Goal: Information Seeking & Learning: Learn about a topic

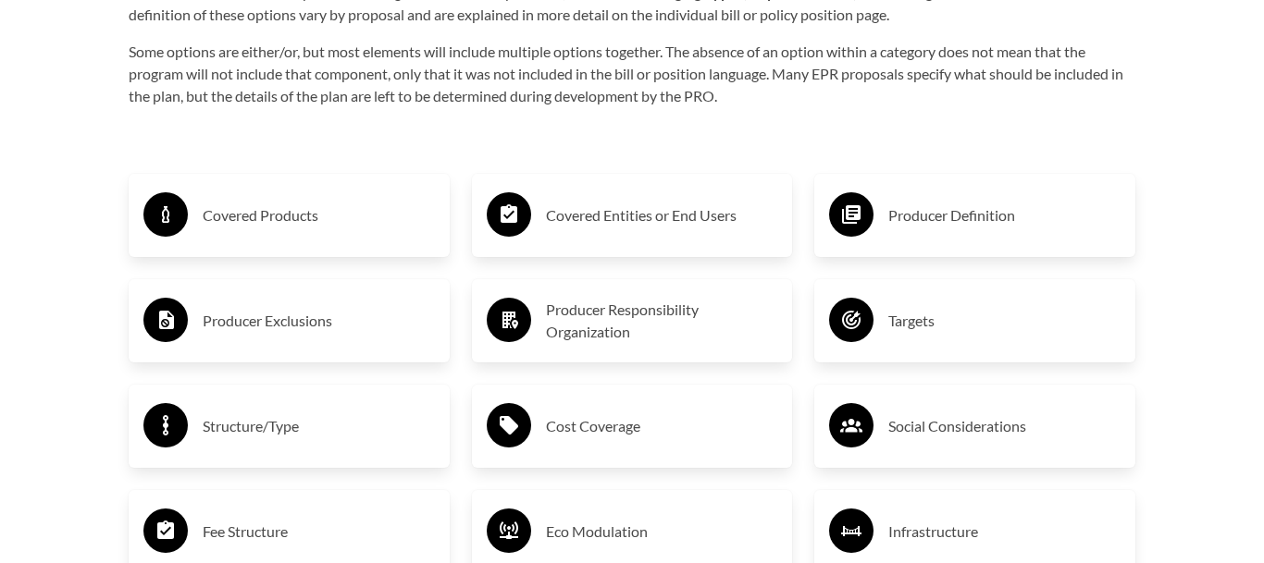
scroll to position [2933, 0]
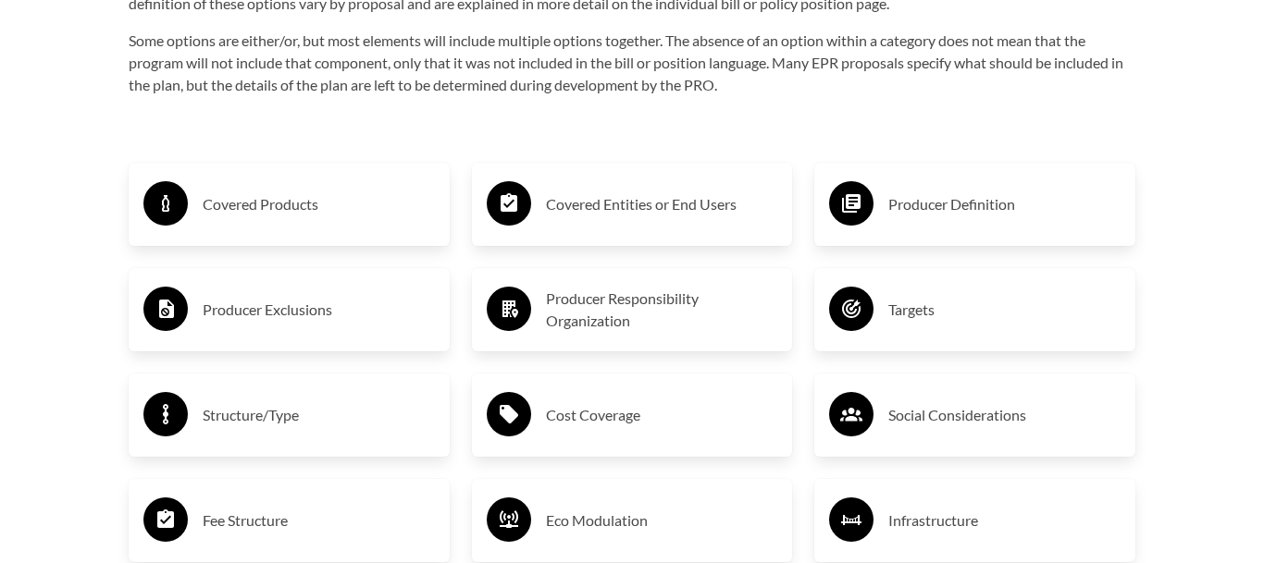
click at [304, 195] on h3 "Covered Products" at bounding box center [319, 205] width 232 height 30
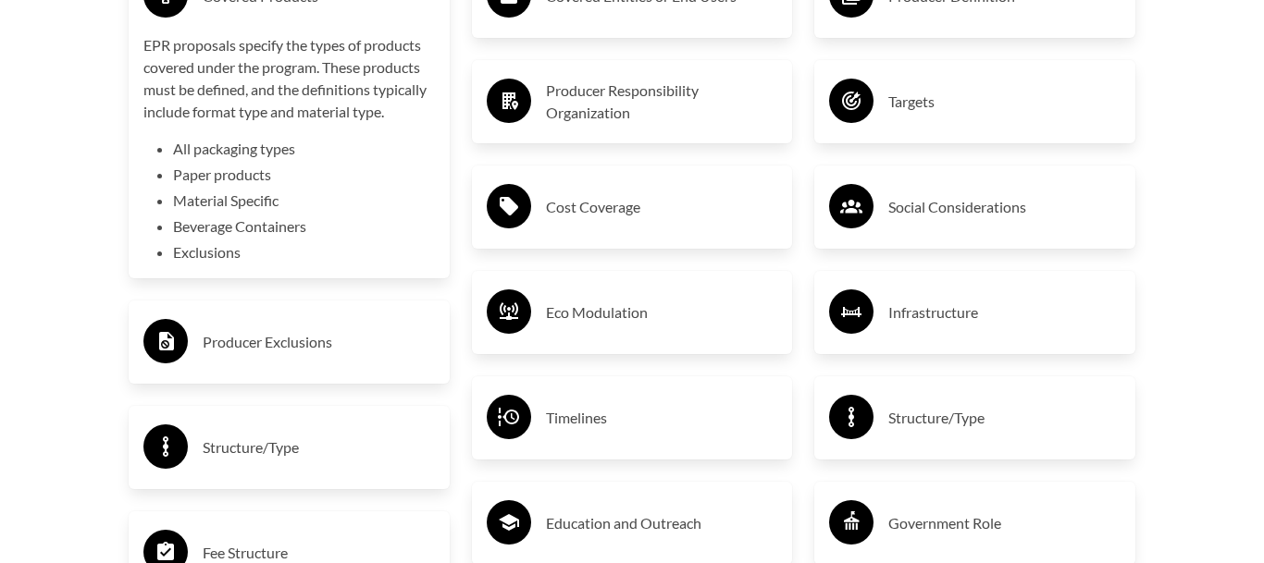
scroll to position [3142, 0]
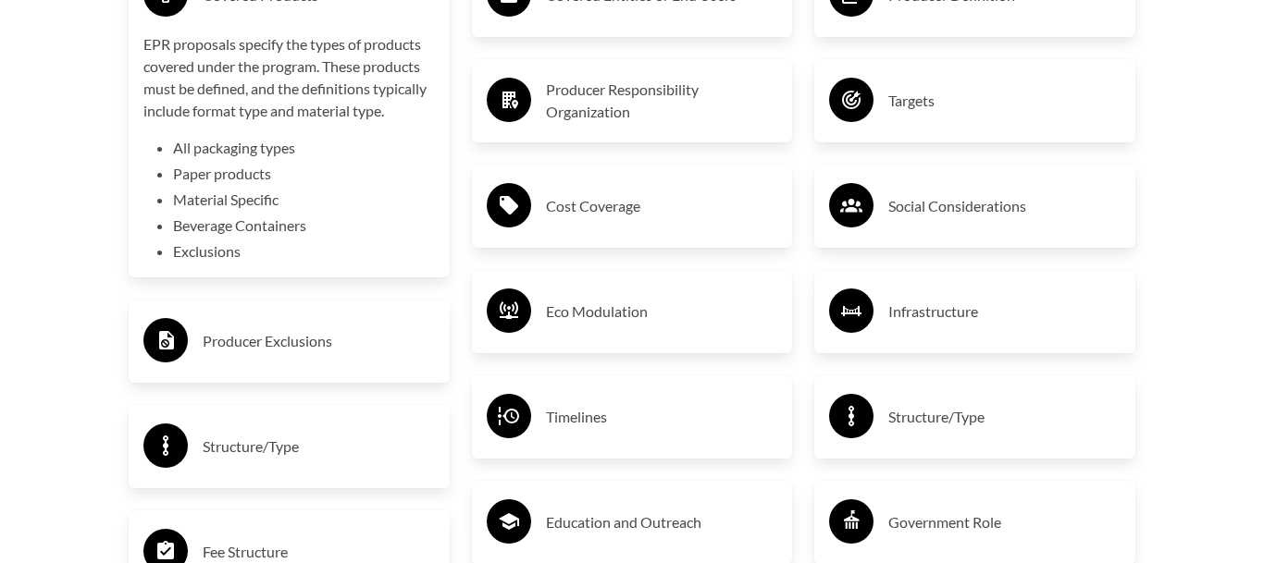
click at [230, 328] on h3 "Producer Exclusions" at bounding box center [319, 342] width 232 height 30
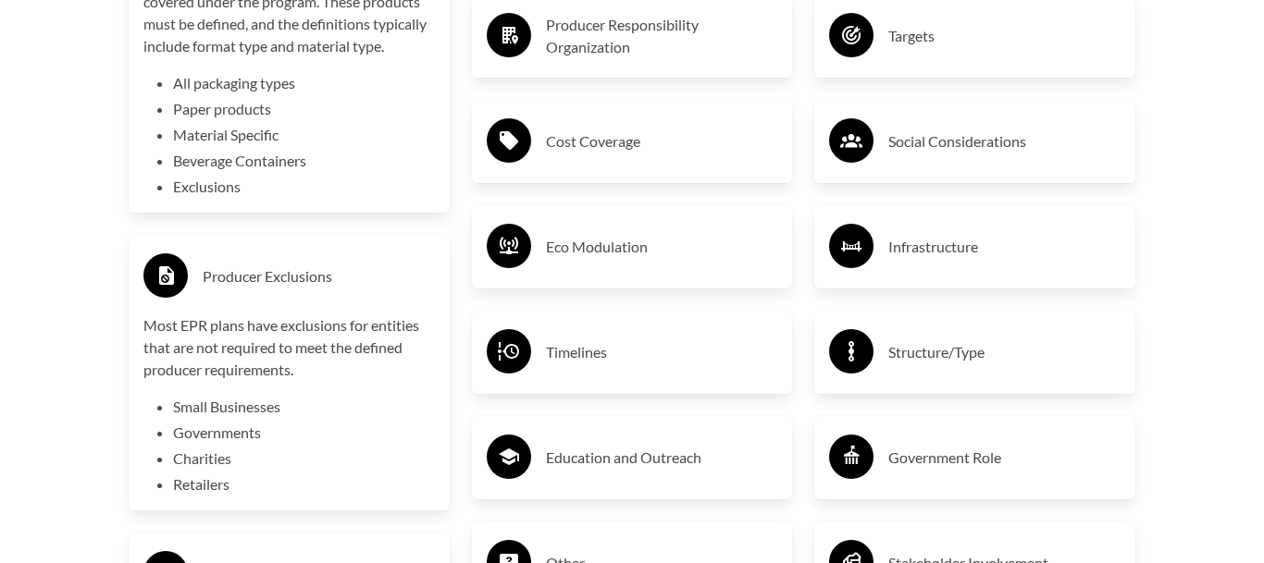
scroll to position [3208, 0]
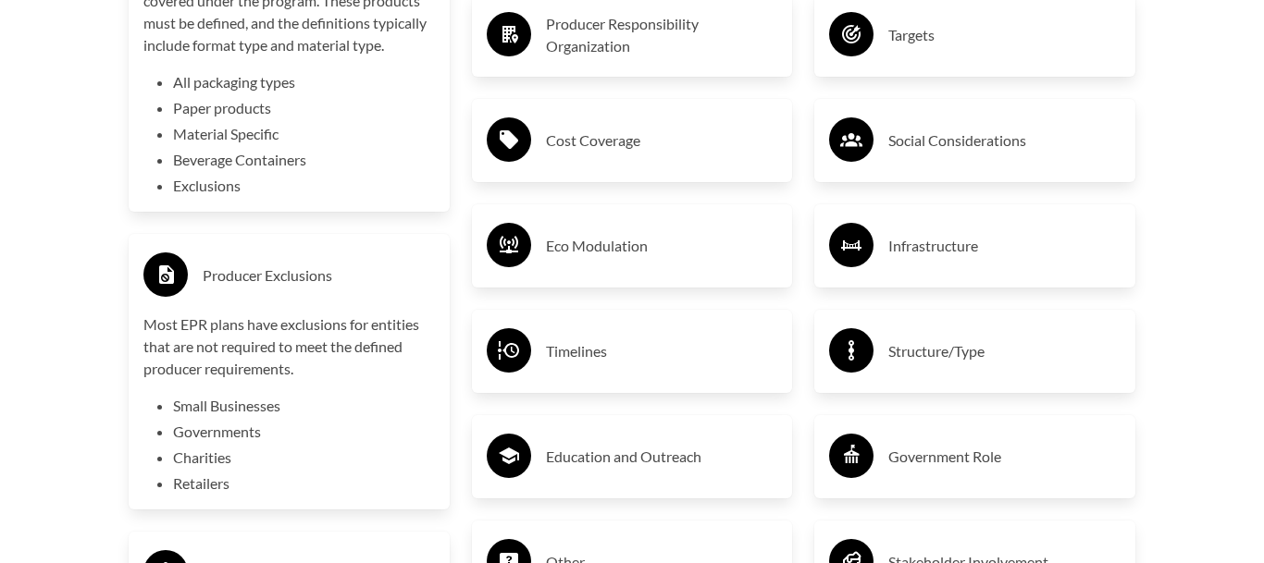
click at [205, 278] on h3 "Producer Exclusions" at bounding box center [319, 276] width 232 height 30
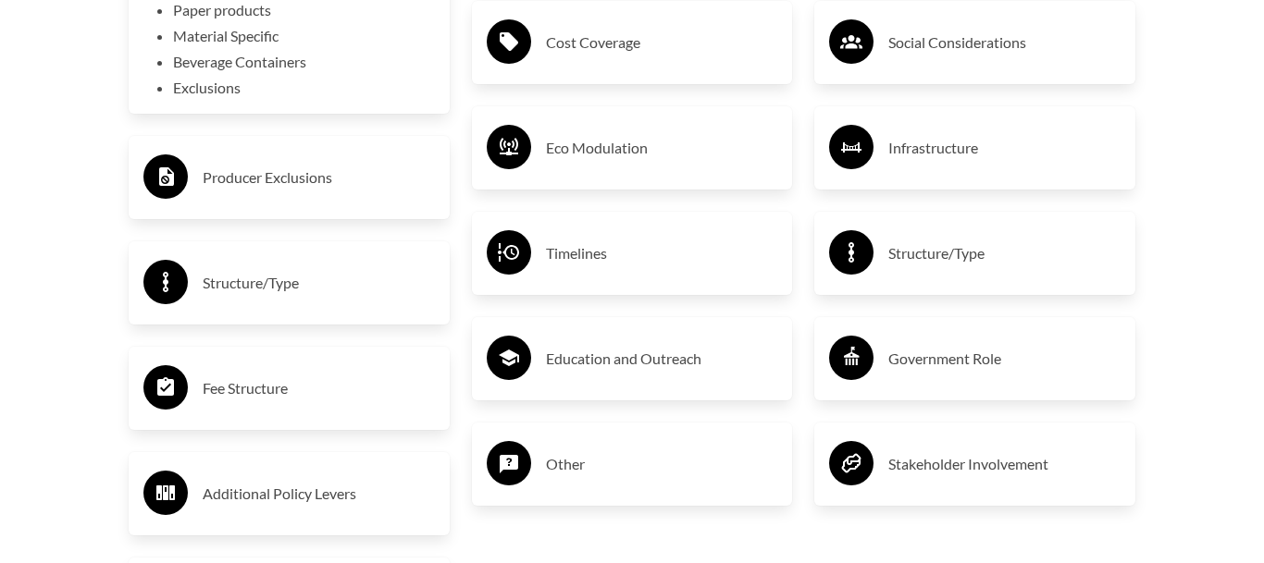
scroll to position [3307, 0]
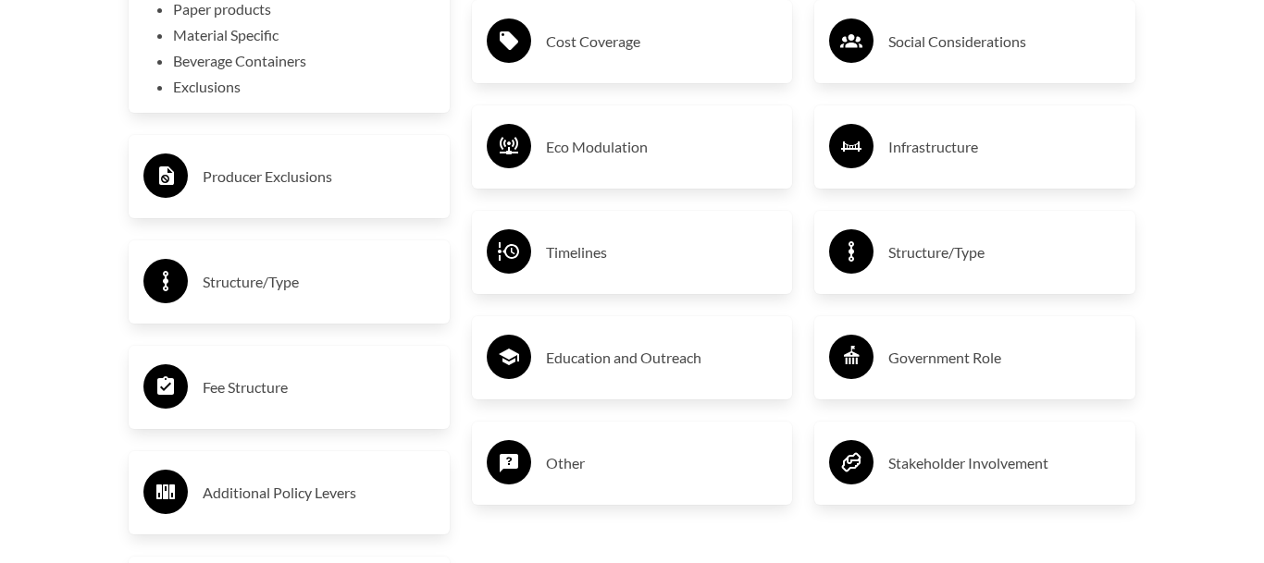
click at [205, 278] on h3 "Structure/Type" at bounding box center [319, 282] width 232 height 30
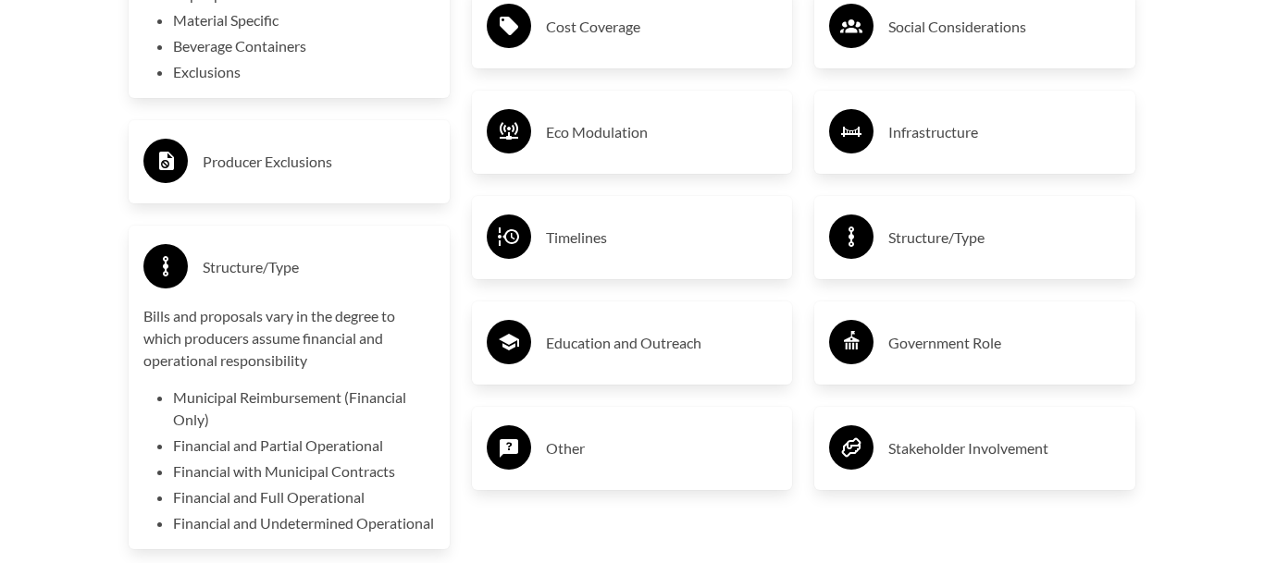
scroll to position [3325, 0]
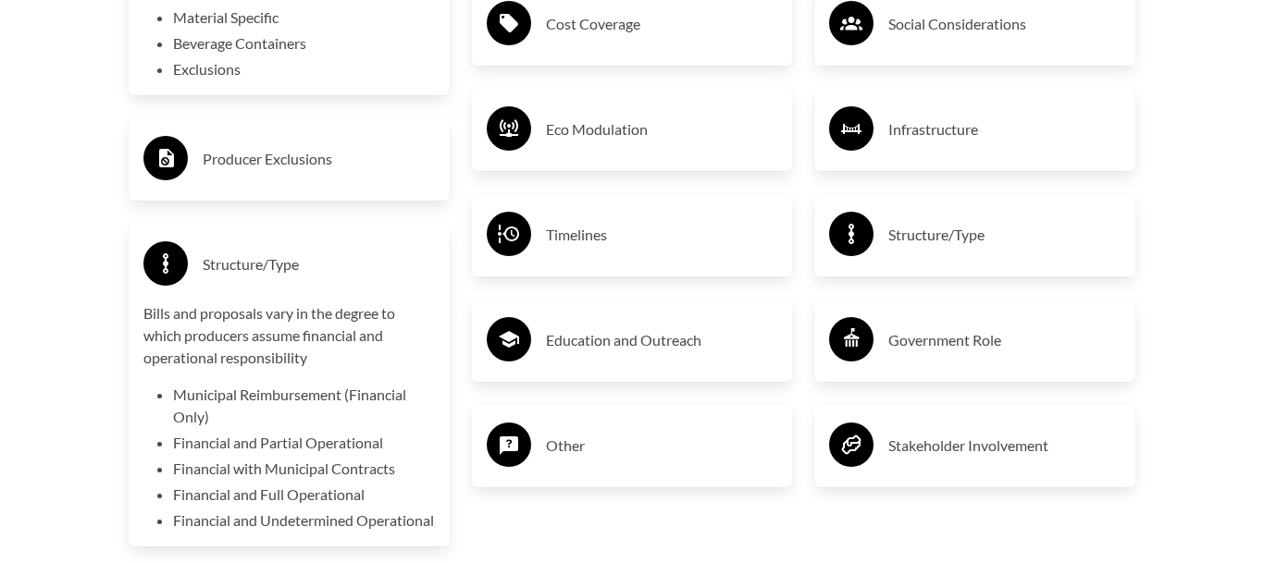
click at [205, 278] on h3 "Structure/Type" at bounding box center [319, 265] width 232 height 30
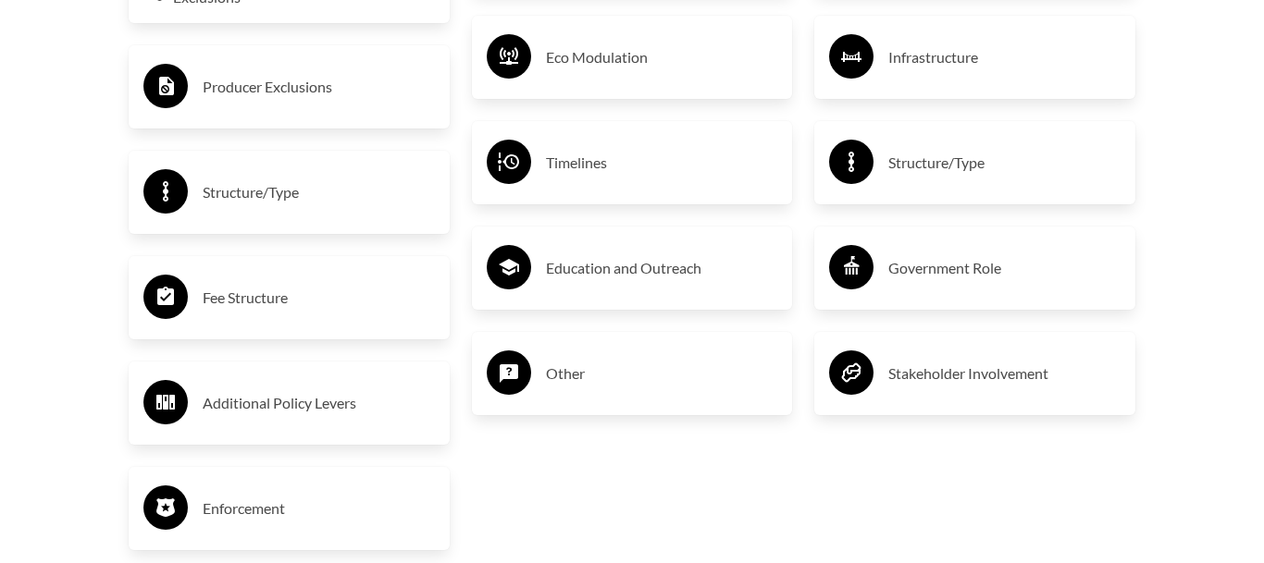
scroll to position [3398, 0]
click at [205, 278] on div "Fee Structure" at bounding box center [288, 297] width 291 height 54
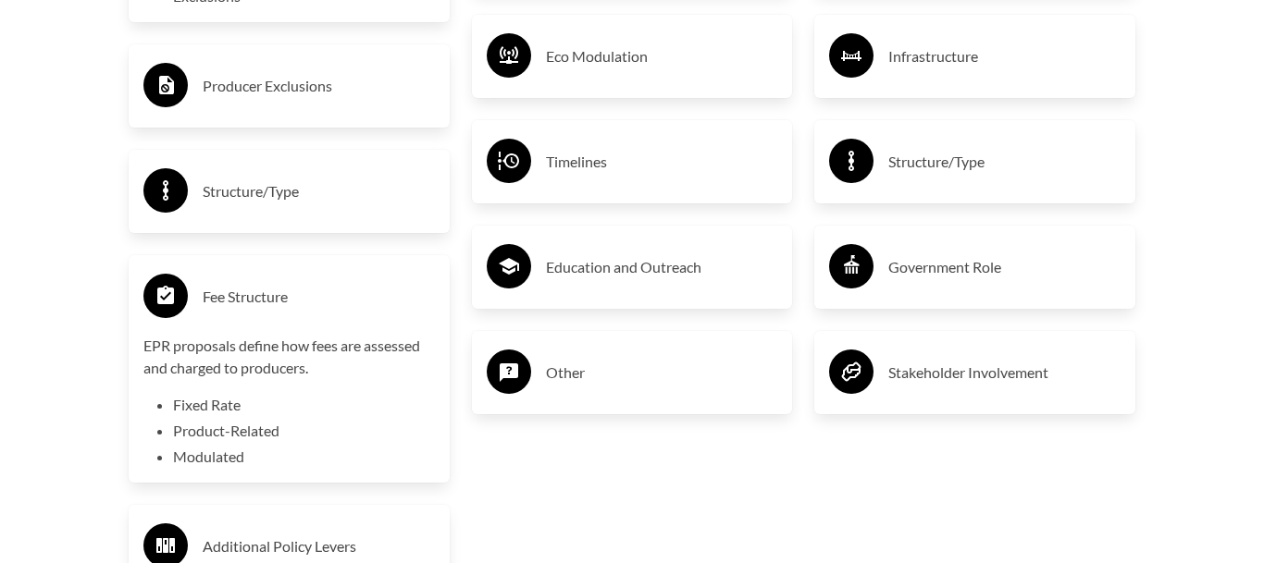
scroll to position [3399, 0]
click at [239, 322] on div "Fee Structure EPR proposals define how fees are assessed and charged to produce…" at bounding box center [288, 368] width 291 height 198
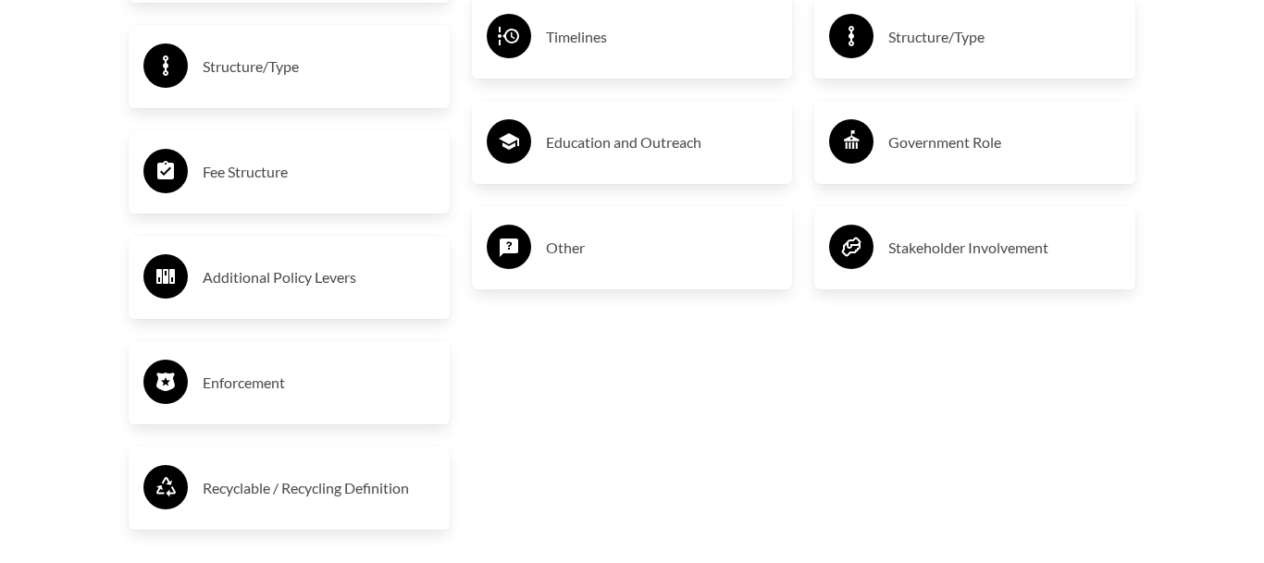
scroll to position [3530, 0]
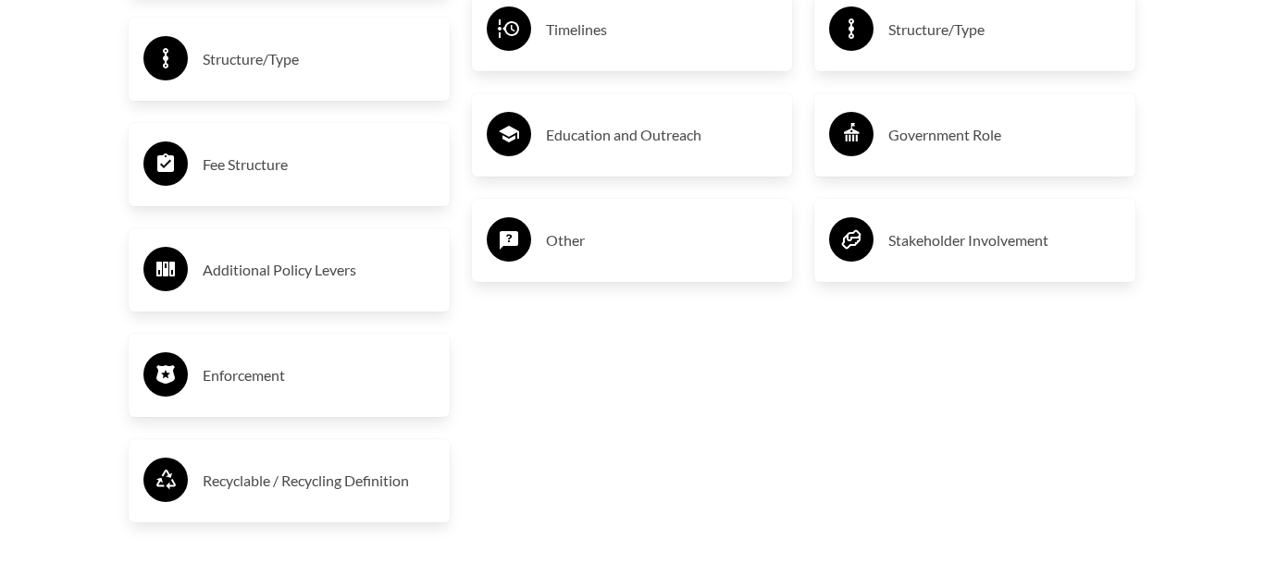
click at [253, 475] on h3 "Recyclable / Recycling Definition" at bounding box center [319, 481] width 232 height 30
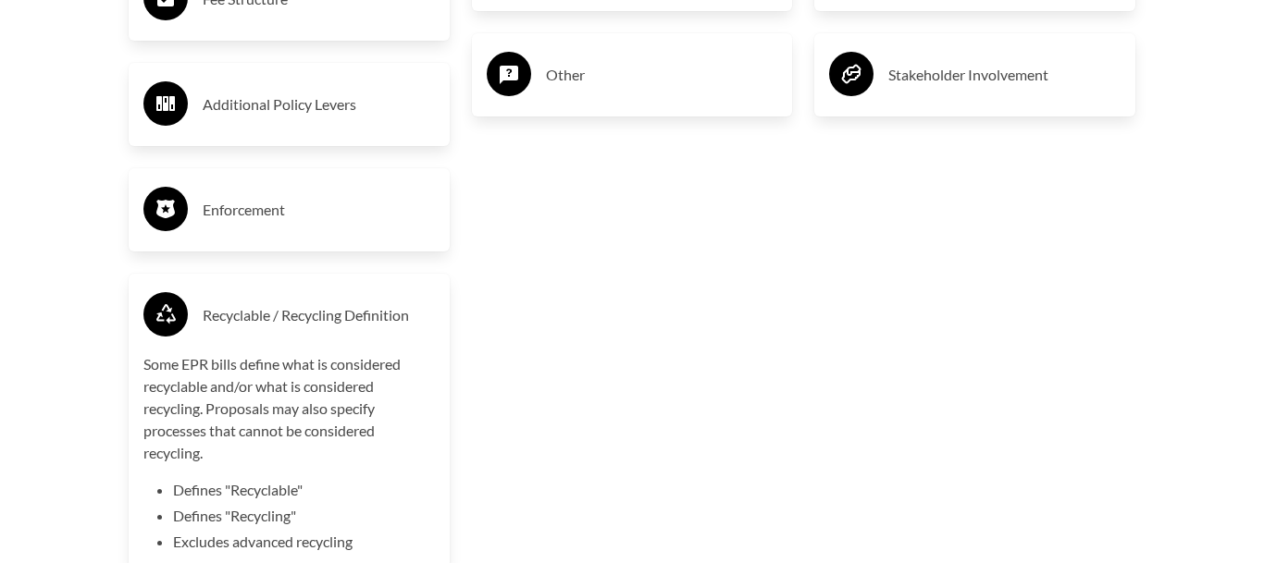
scroll to position [3699, 0]
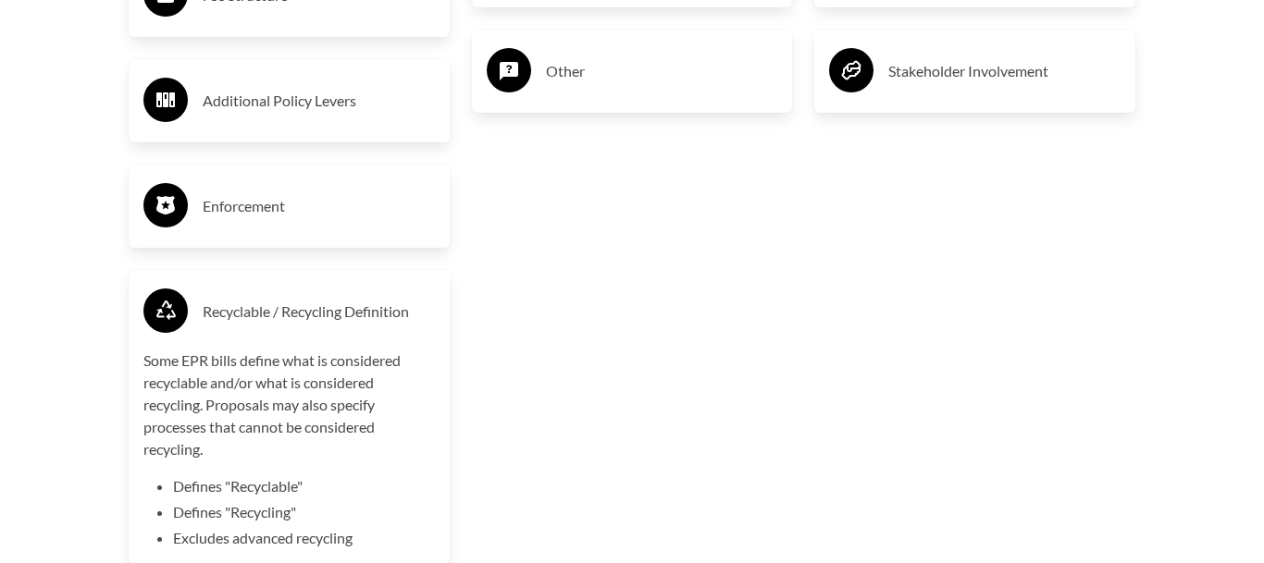
click at [232, 315] on h3 "Recyclable / Recycling Definition" at bounding box center [319, 312] width 232 height 30
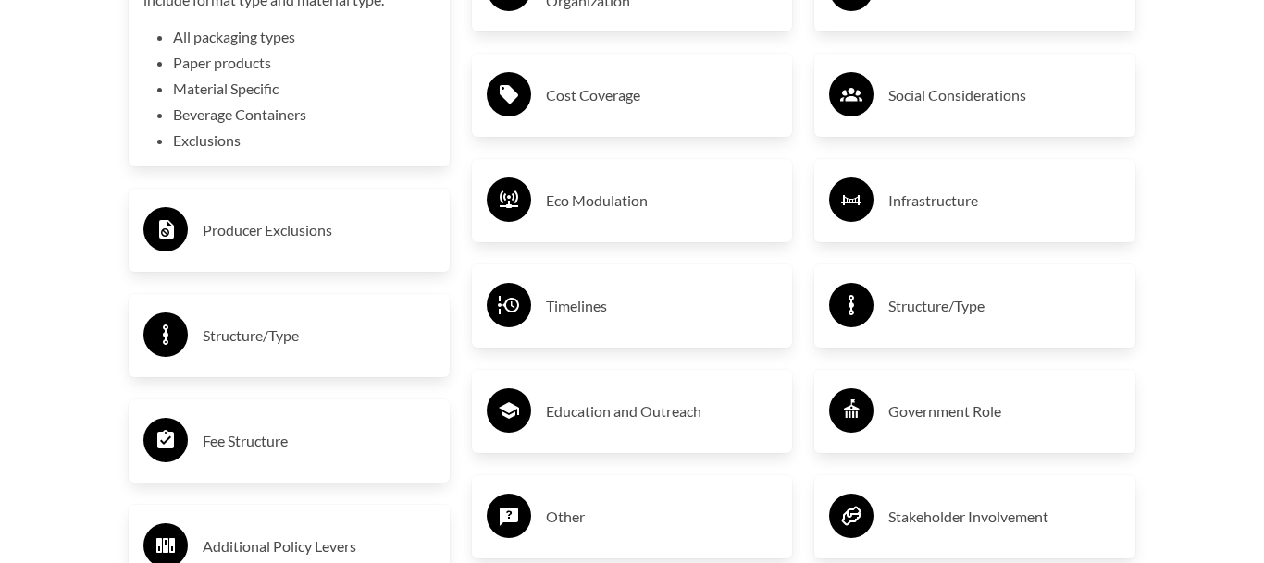
scroll to position [3253, 0]
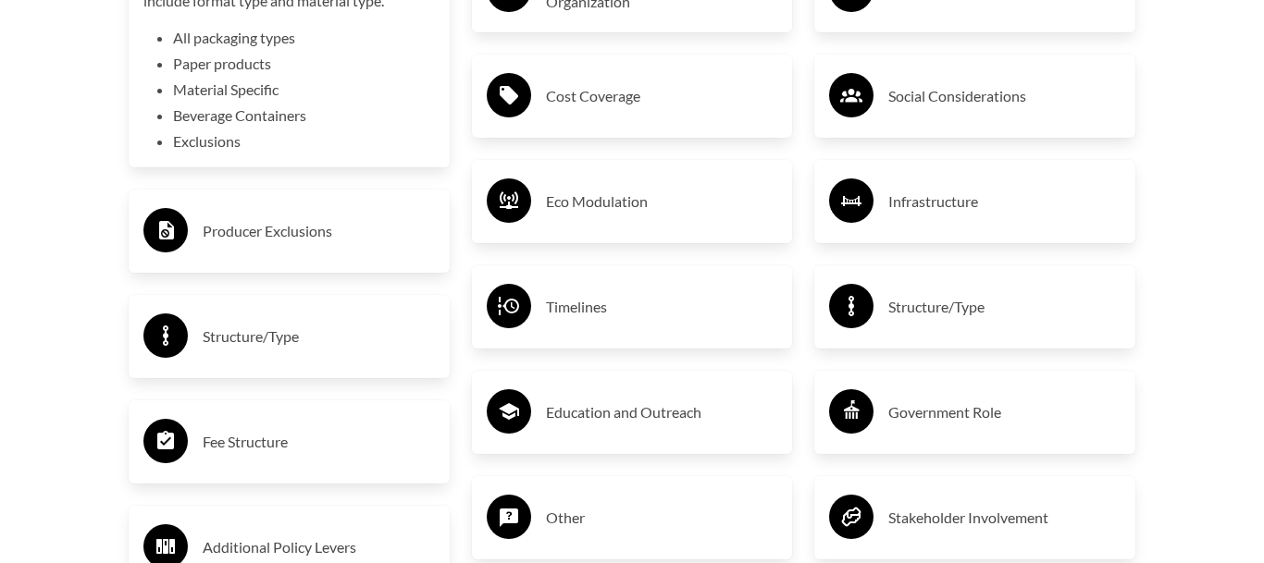
click at [609, 204] on h3 "Eco Modulation" at bounding box center [662, 202] width 232 height 30
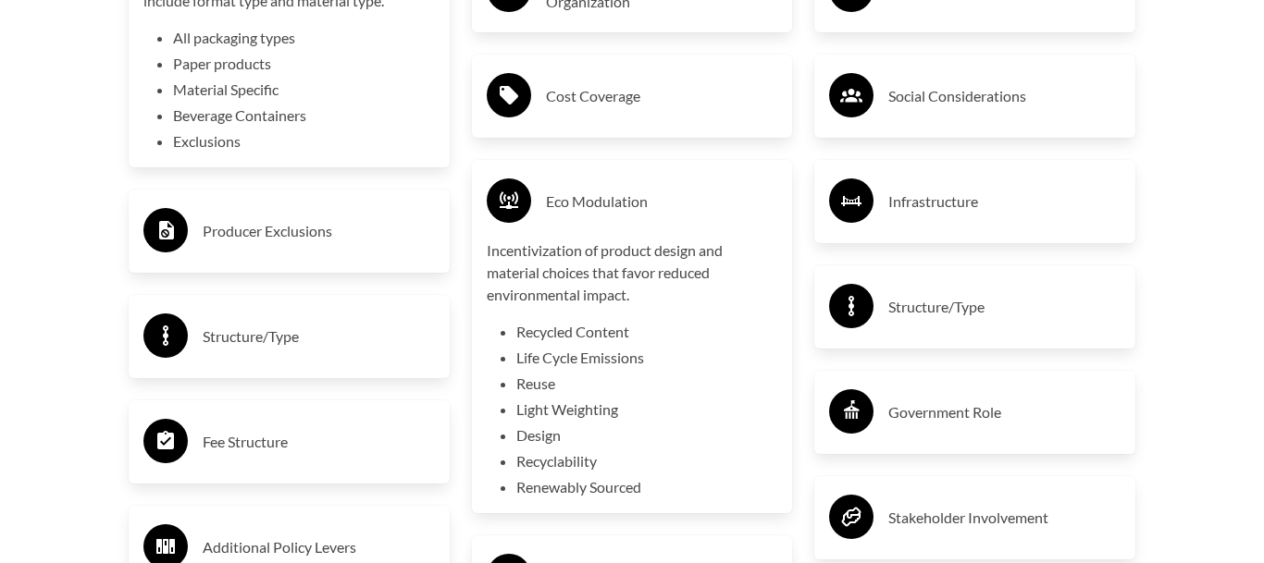
click at [580, 188] on h3 "Eco Modulation" at bounding box center [662, 202] width 232 height 30
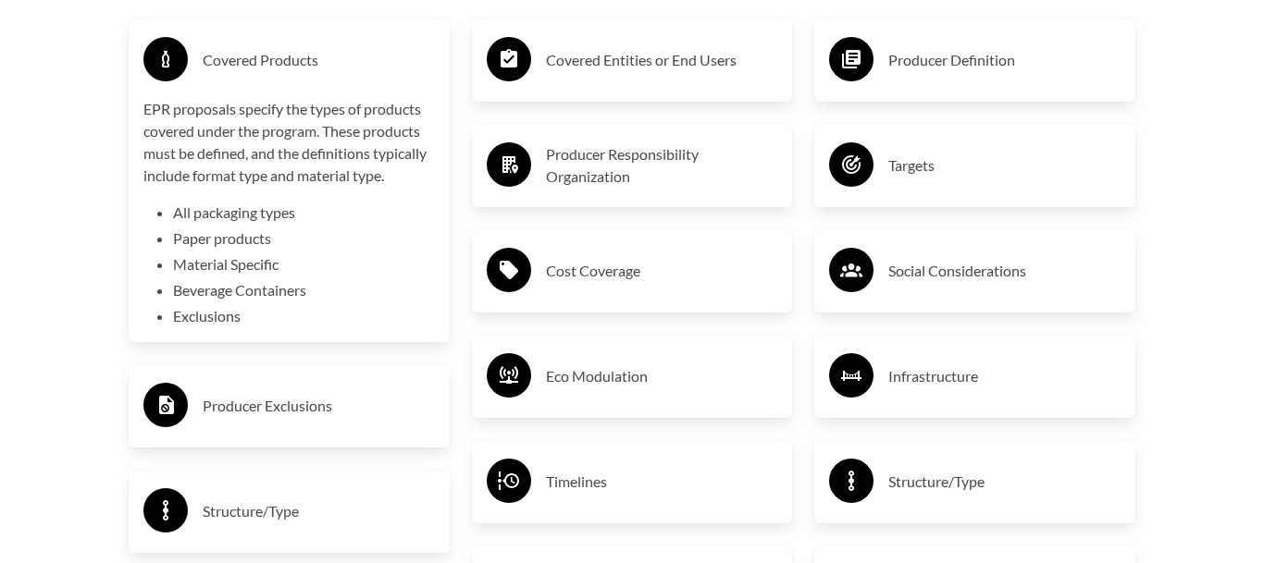
scroll to position [3077, 0]
click at [580, 188] on div "Producer Responsibility Organization" at bounding box center [632, 167] width 291 height 54
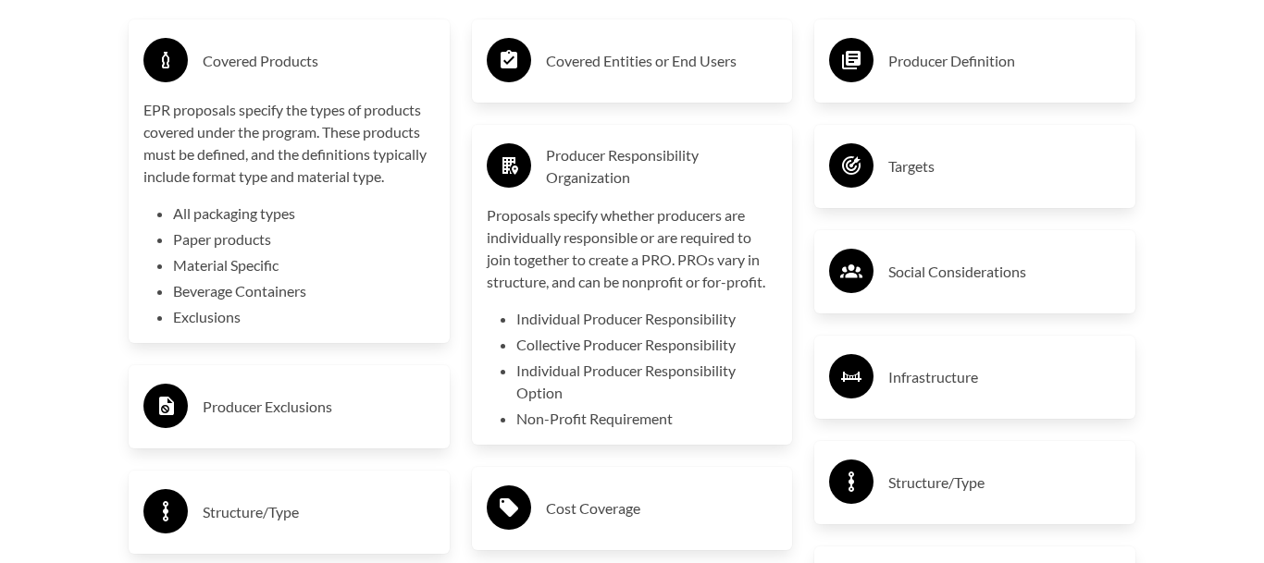
click at [573, 179] on h3 "Producer Responsibility Organization" at bounding box center [662, 166] width 232 height 44
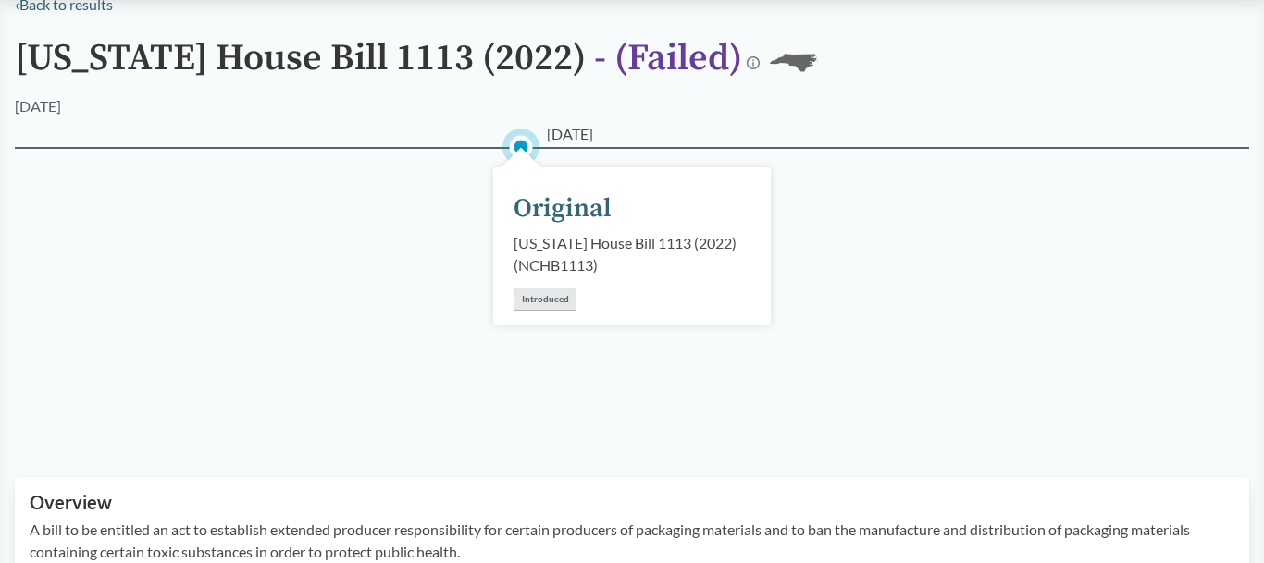
scroll to position [143, 0]
